Goal: Obtain resource: Obtain resource

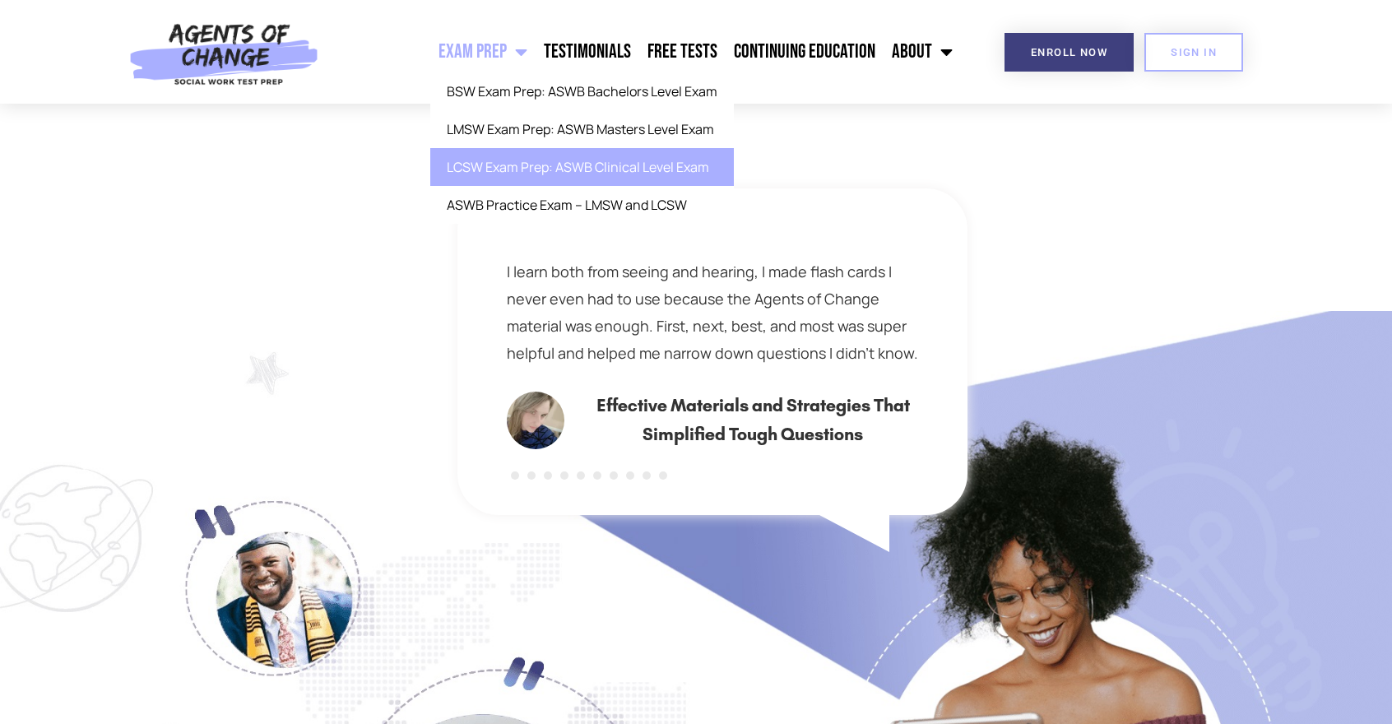
click at [559, 165] on link "LCSW Exam Prep: ASWB Clinical Level Exam" at bounding box center [582, 167] width 304 height 38
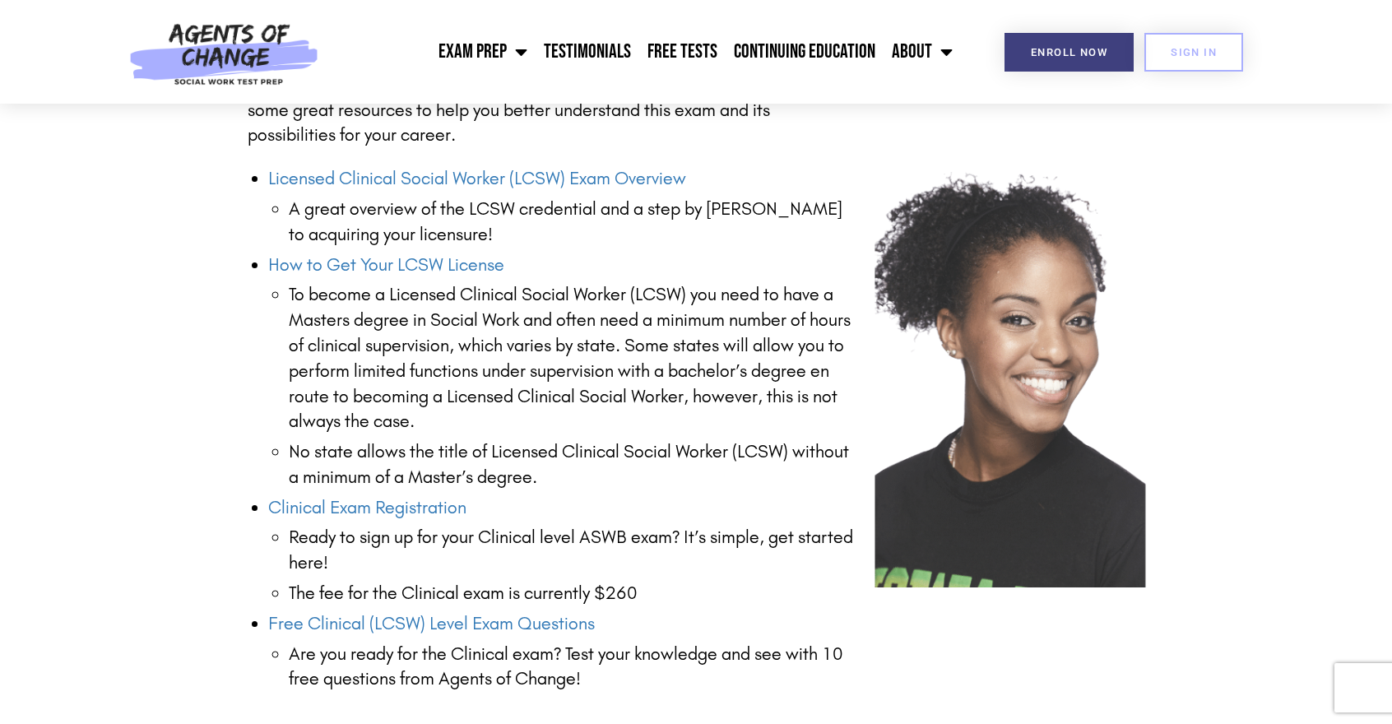
scroll to position [2063, 0]
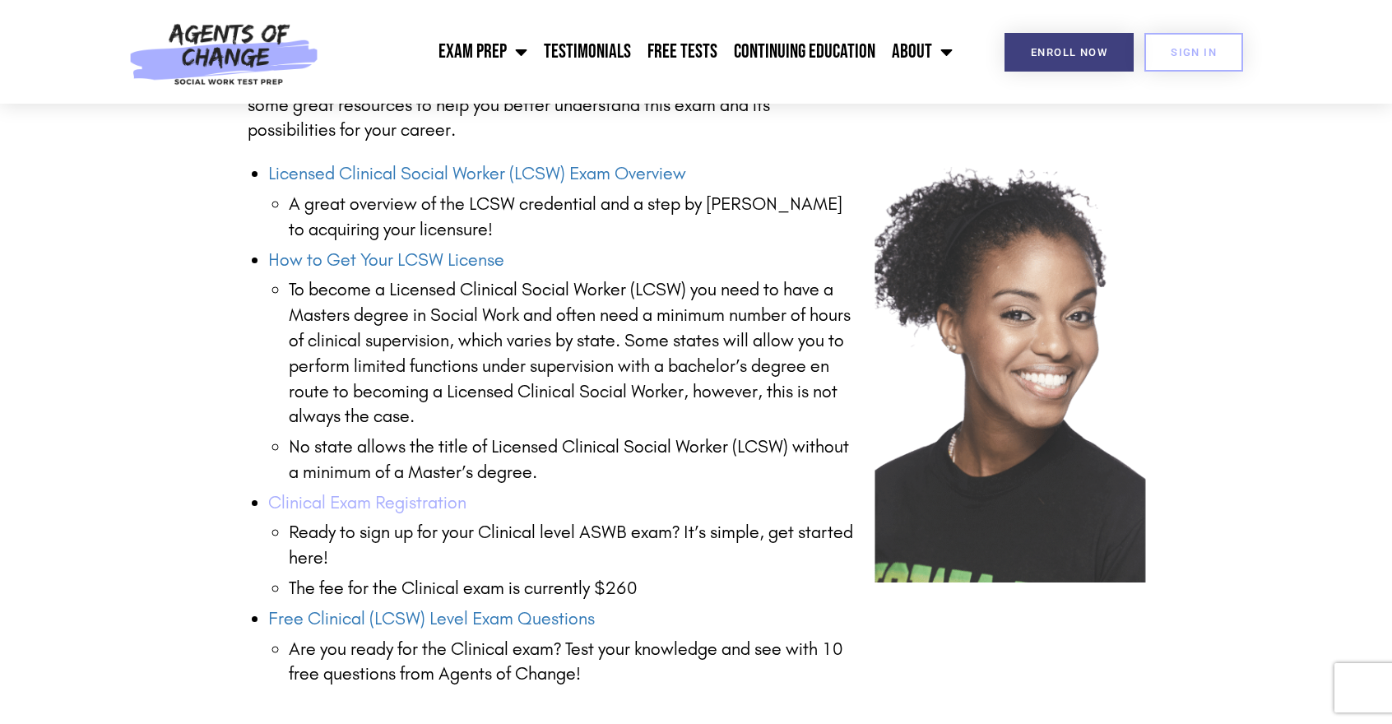
click at [450, 506] on link "Clinical Exam Registration" at bounding box center [367, 502] width 198 height 21
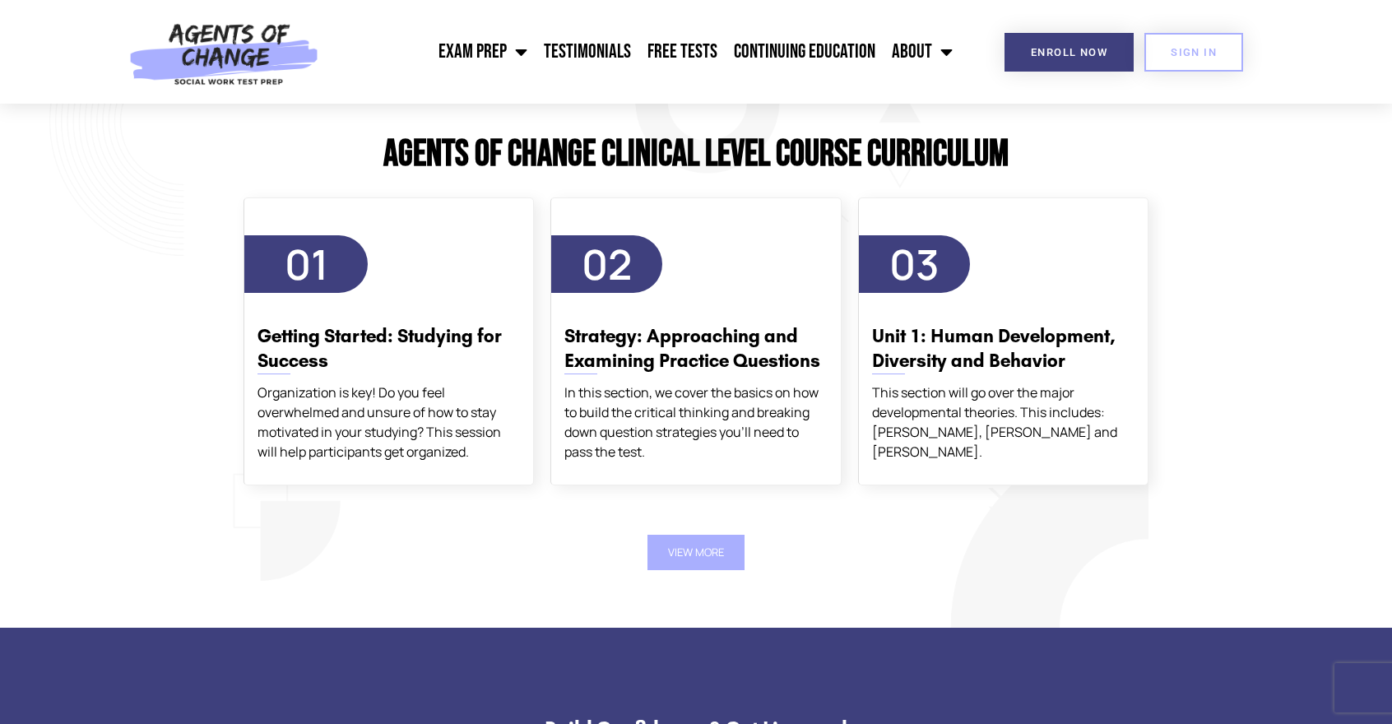
scroll to position [2755, 0]
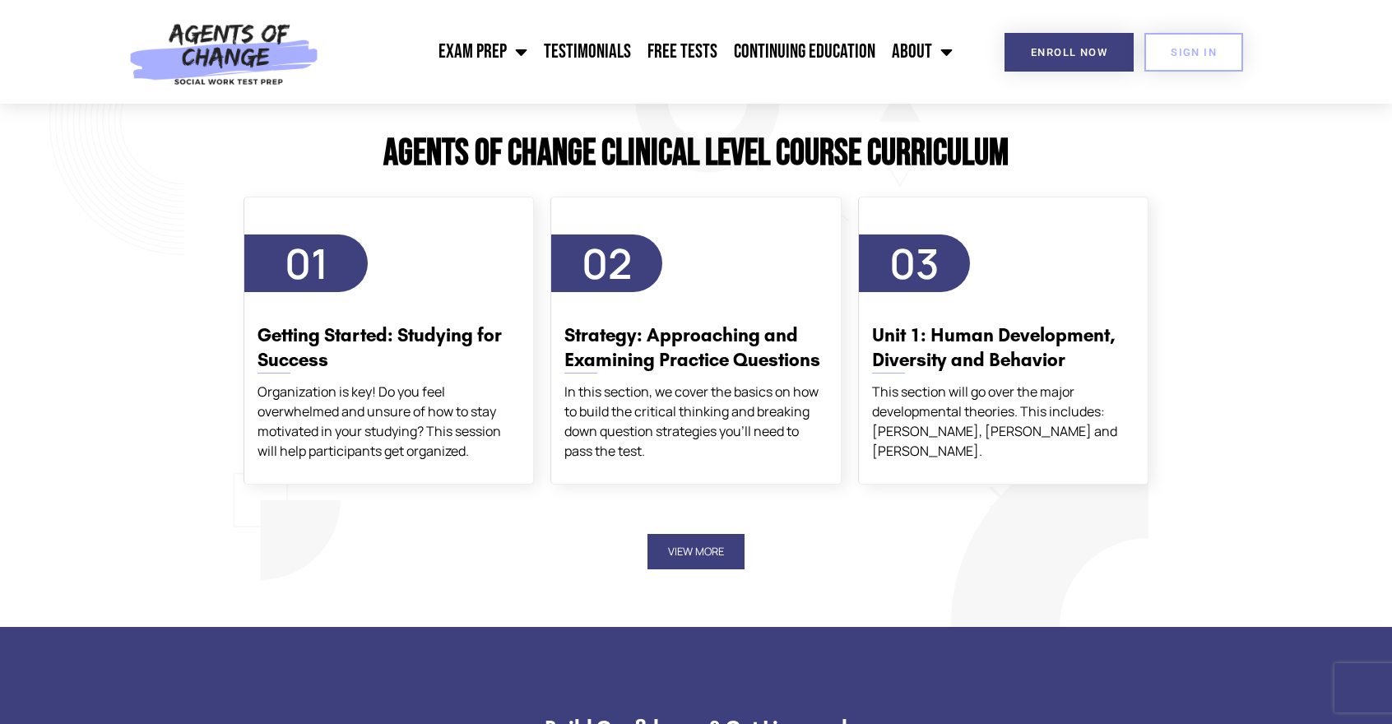
click at [676, 548] on button "View More" at bounding box center [695, 551] width 97 height 35
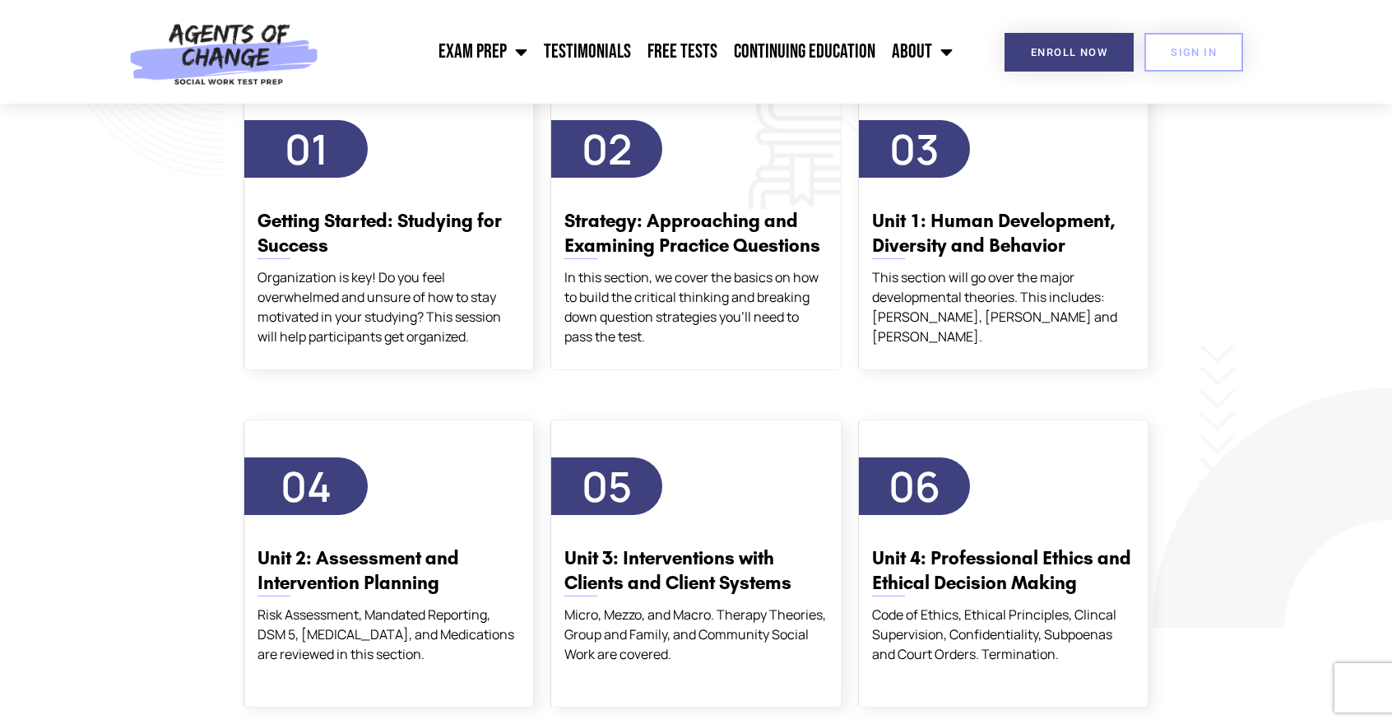
scroll to position [2865, 0]
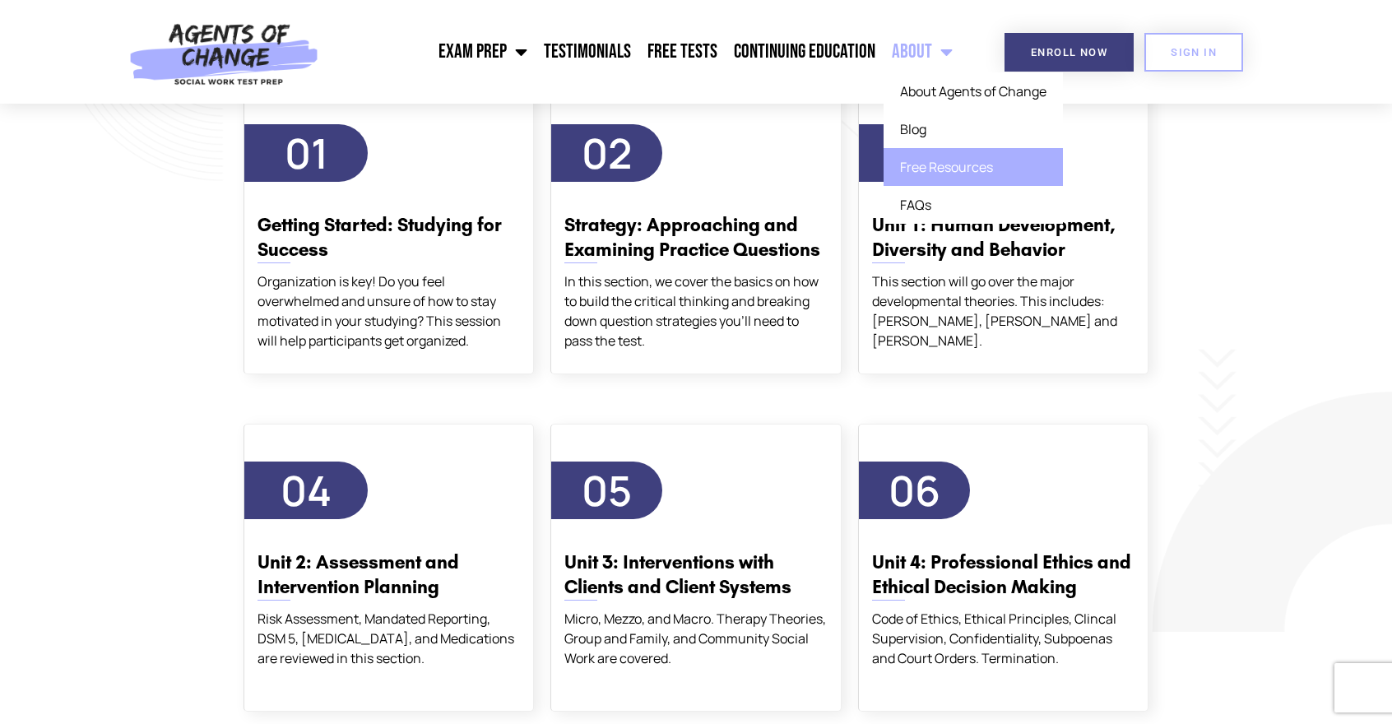
click at [967, 181] on link "Free Resources" at bounding box center [972, 167] width 179 height 38
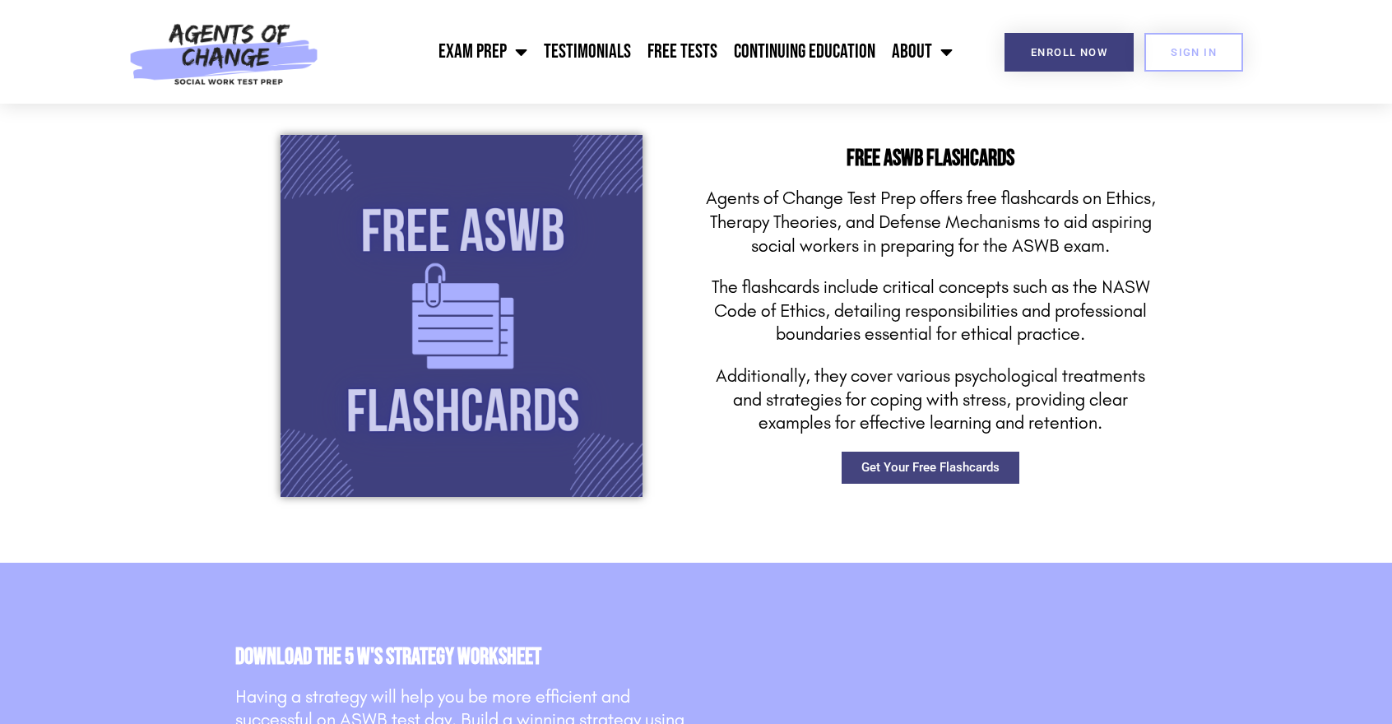
scroll to position [2322, 0]
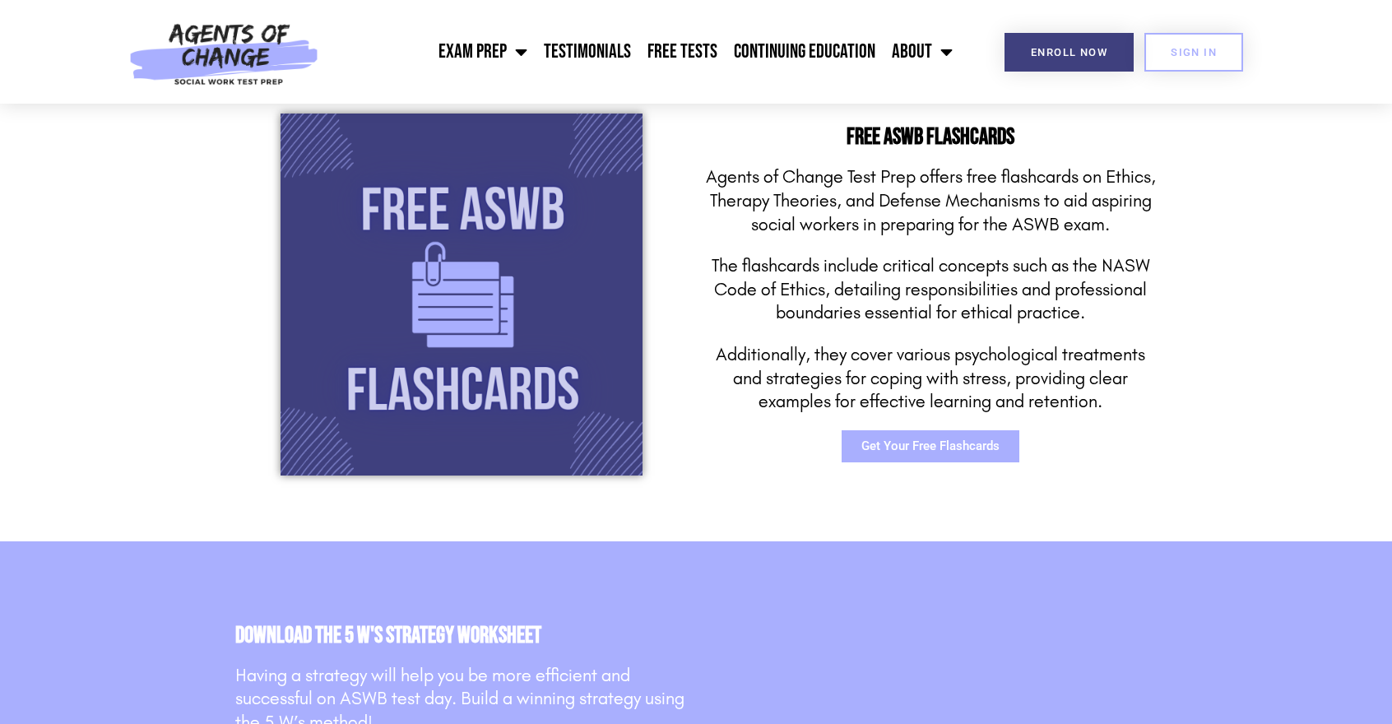
click at [906, 435] on link "Get Your Free Flashcards" at bounding box center [931, 446] width 178 height 32
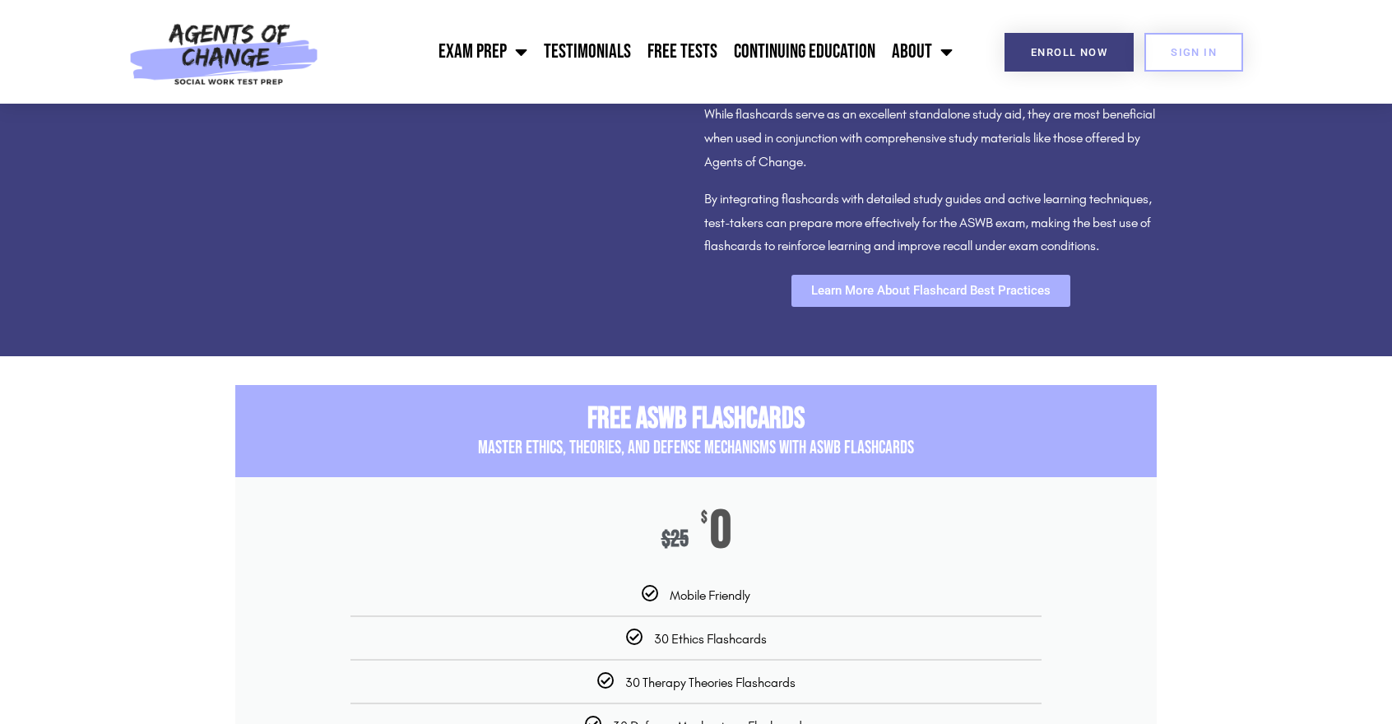
scroll to position [2202, 0]
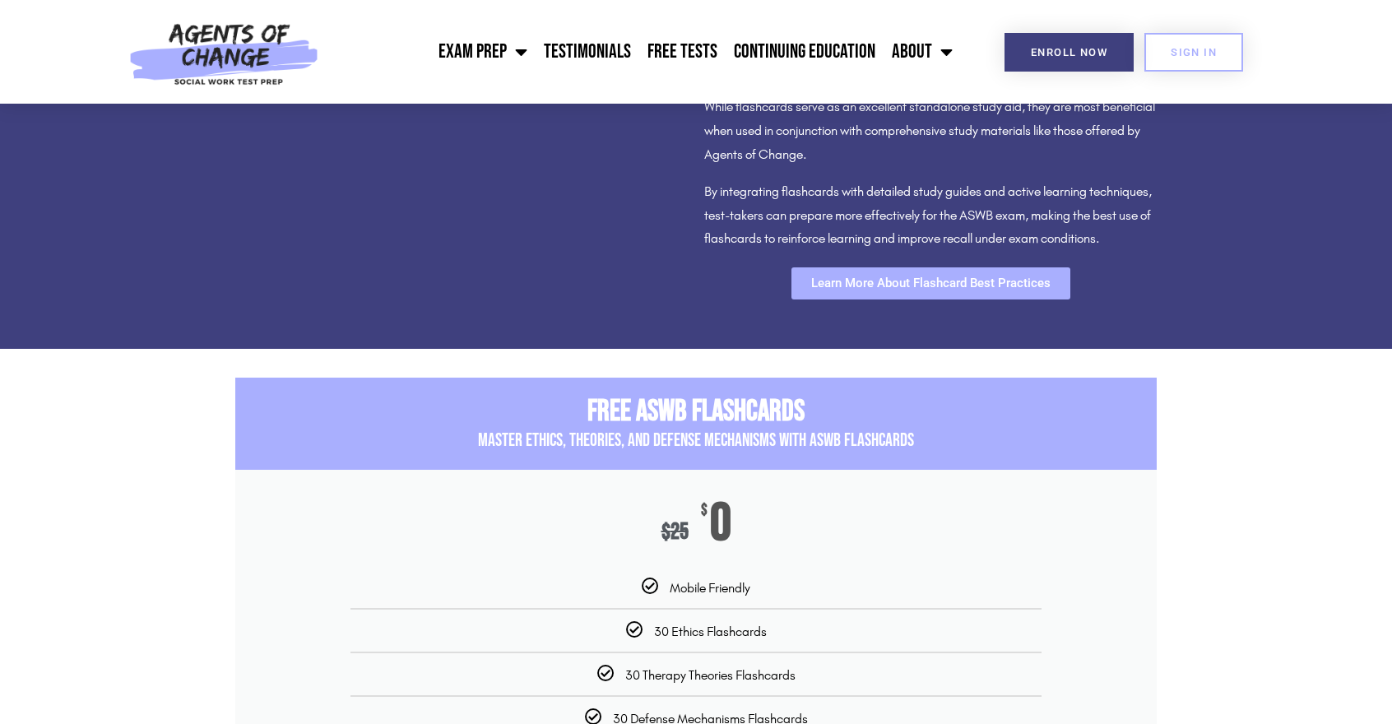
click at [860, 290] on span "Learn More About Flashcard Best Practices" at bounding box center [930, 283] width 239 height 12
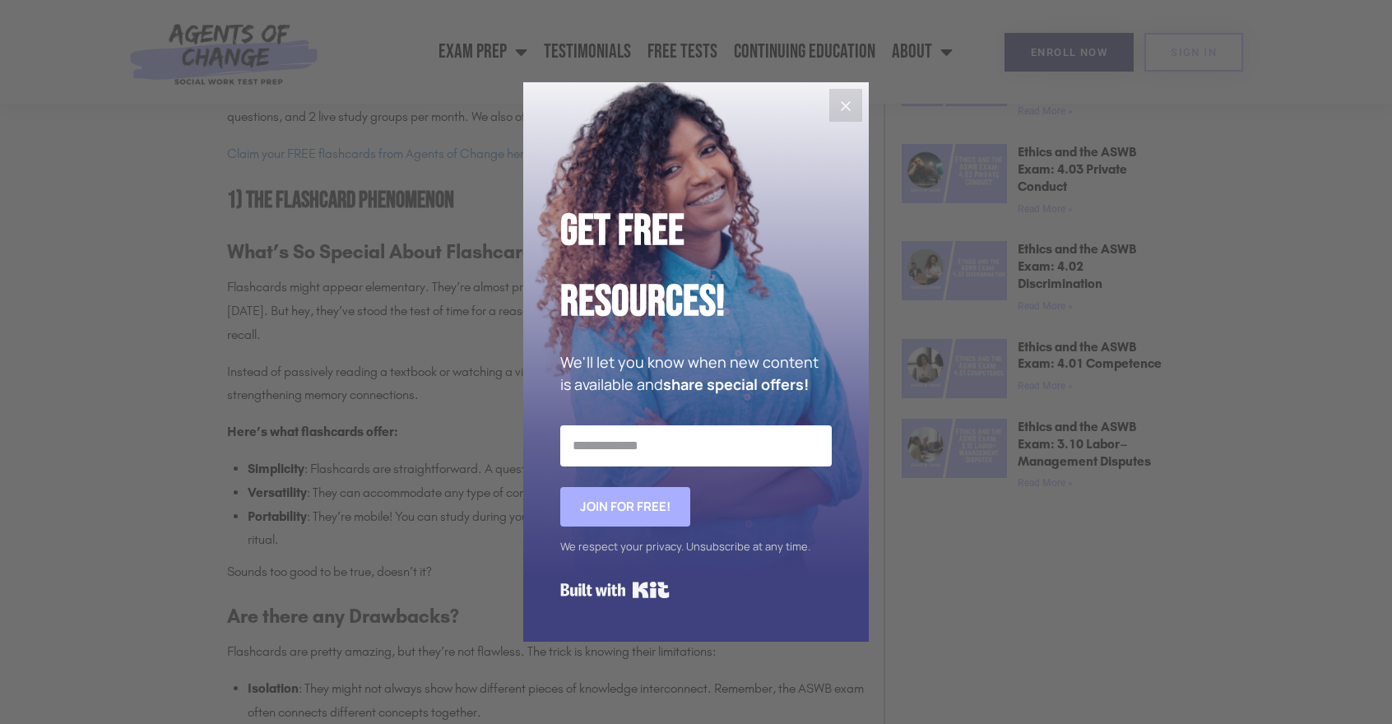
scroll to position [1448, 0]
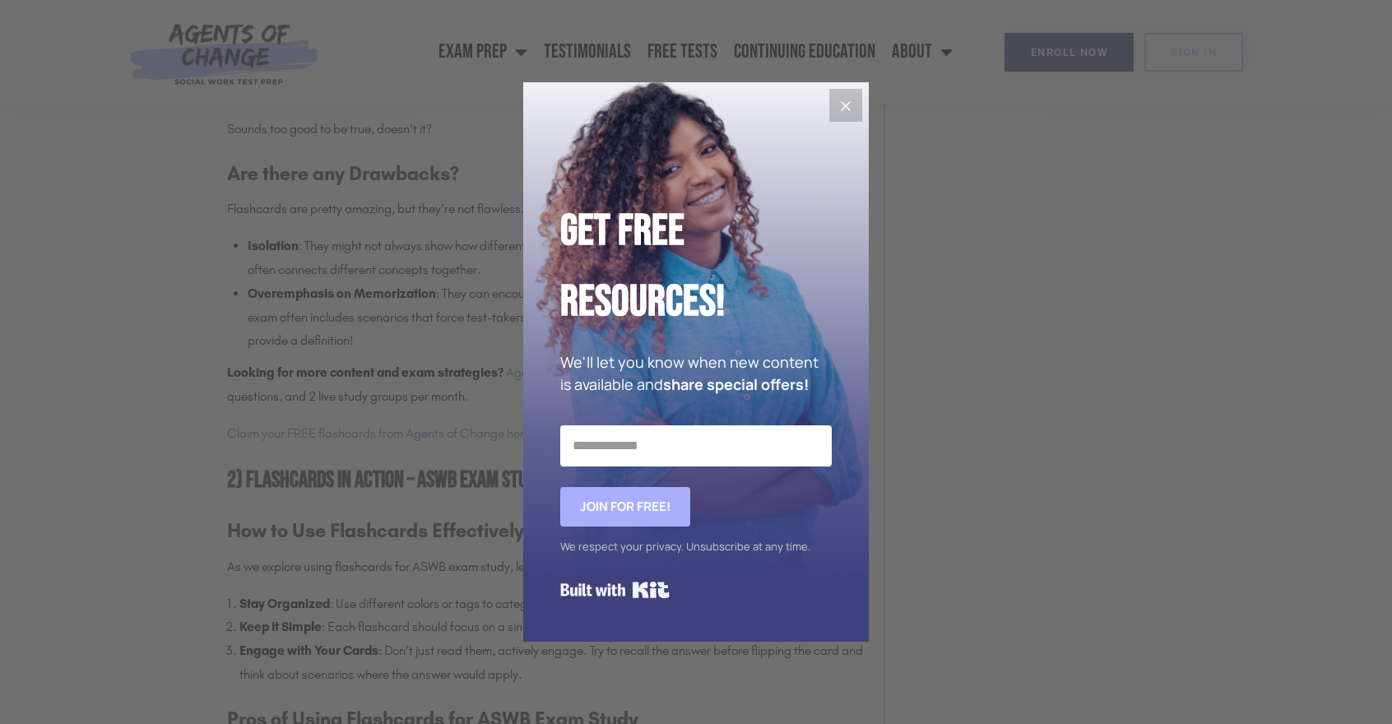
click at [849, 113] on icon "Close" at bounding box center [846, 106] width 20 height 20
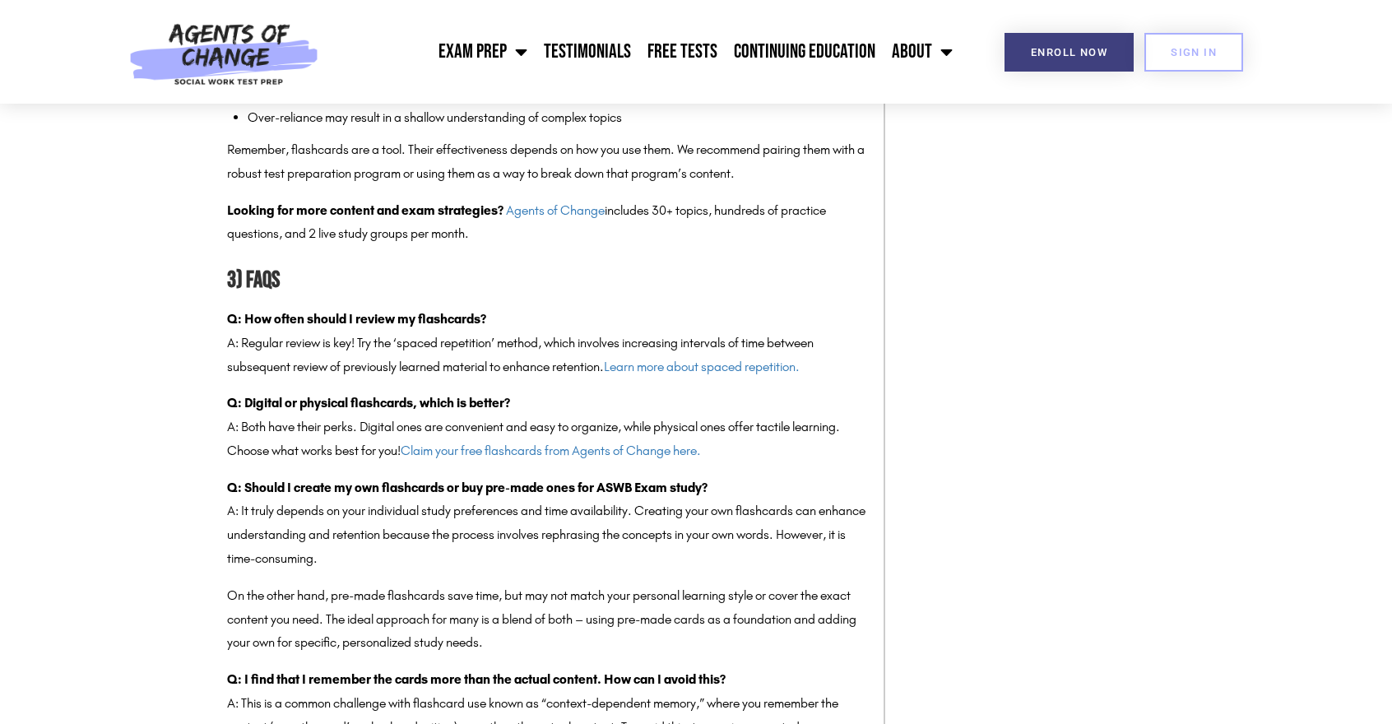
scroll to position [2343, 0]
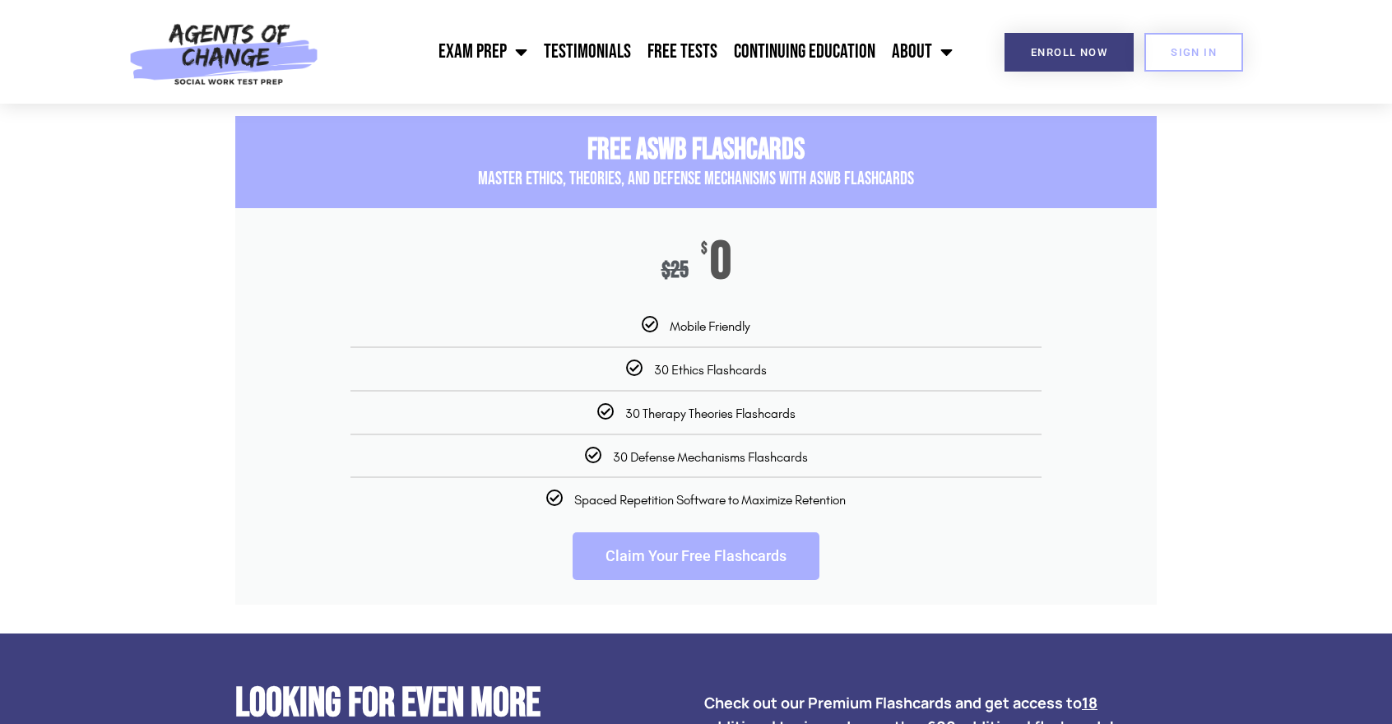
scroll to position [2730, 0]
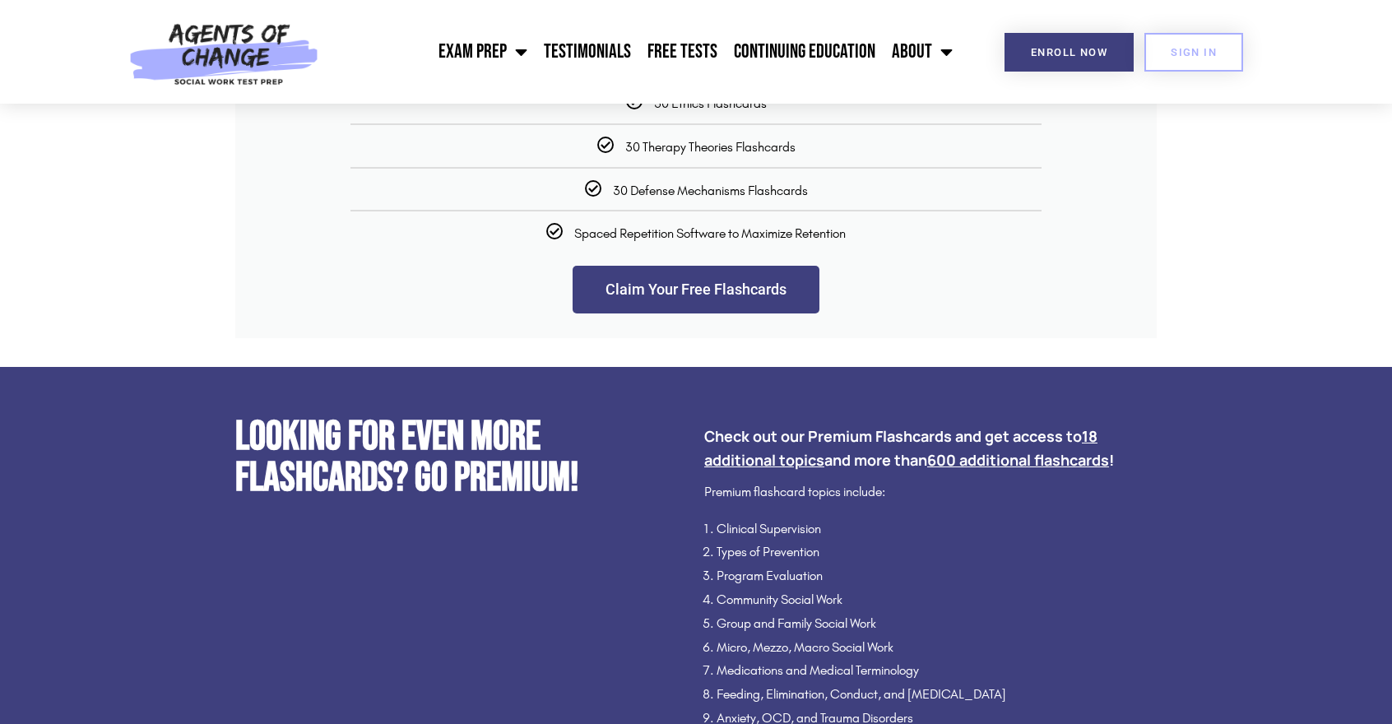
click at [642, 313] on link "Claim Your Free Flashcards" at bounding box center [696, 290] width 247 height 48
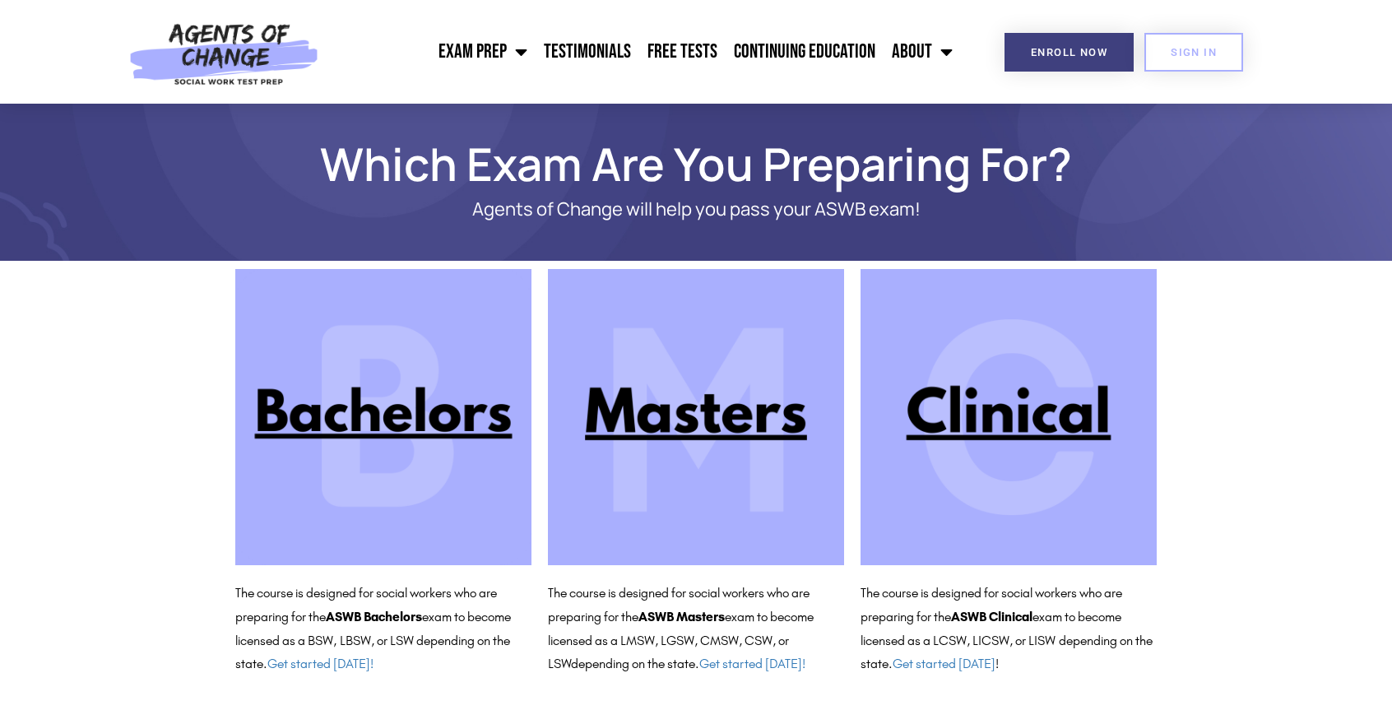
click at [992, 438] on img at bounding box center [1008, 417] width 296 height 296
